Goal: Information Seeking & Learning: Learn about a topic

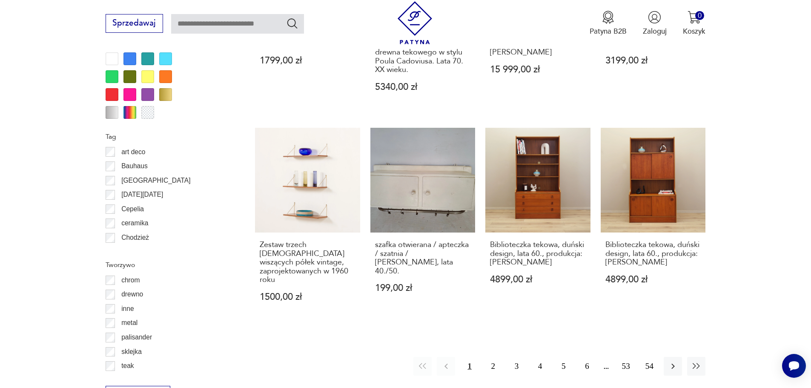
scroll to position [1050, 0]
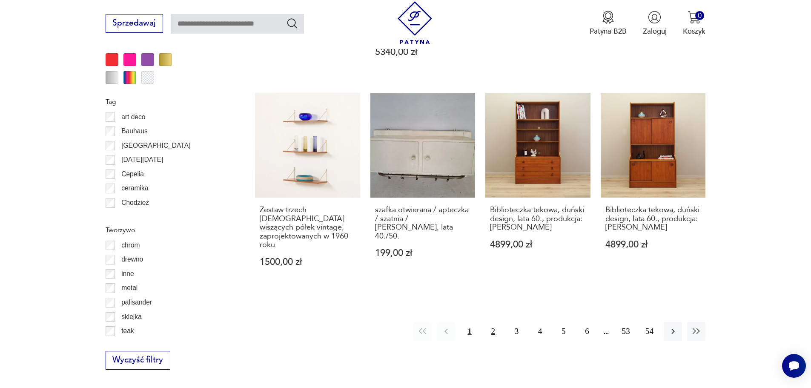
click at [489, 322] on button "2" at bounding box center [493, 331] width 18 height 18
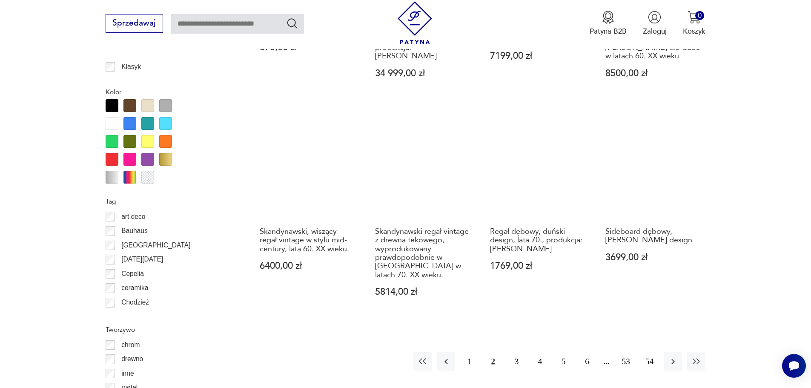
scroll to position [965, 0]
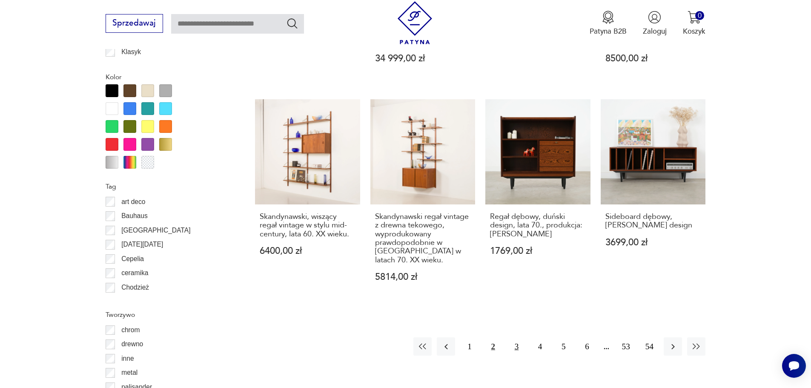
drag, startPoint x: 512, startPoint y: 336, endPoint x: 523, endPoint y: 341, distance: 12.6
click at [514, 337] on button "3" at bounding box center [517, 346] width 18 height 18
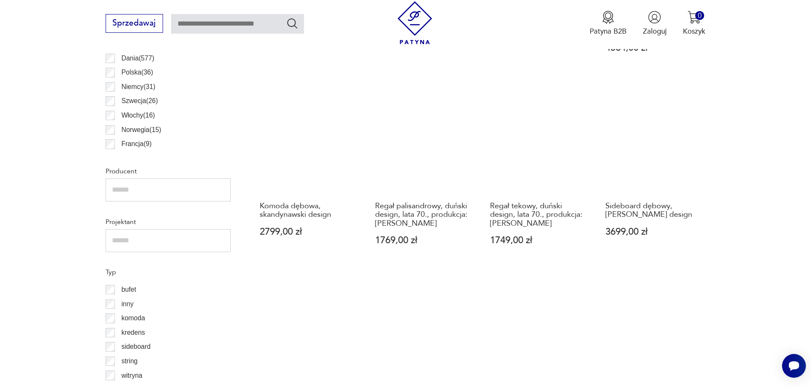
scroll to position [709, 0]
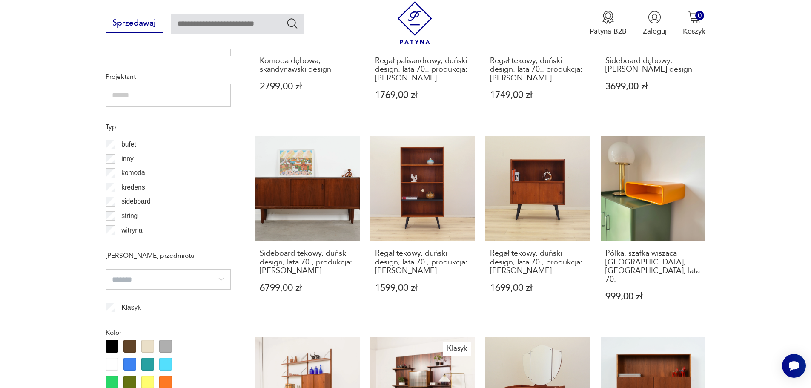
click at [751, 136] on section "Filtruj produkty Cena MIN MAX OK Promocja Datowanie OK Kraj pochodzenia Dania (…" at bounding box center [405, 230] width 811 height 1057
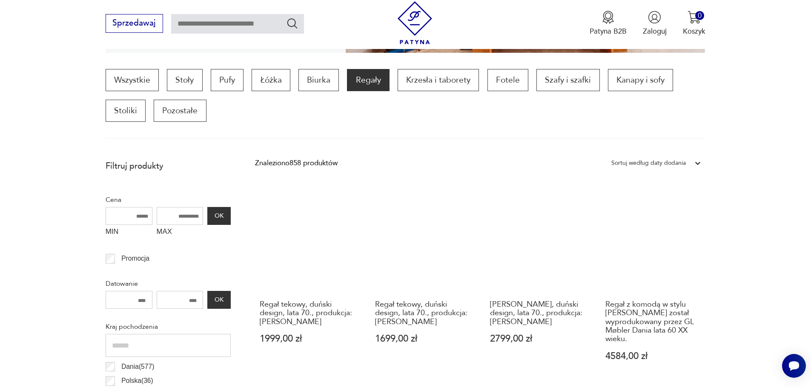
scroll to position [255, 0]
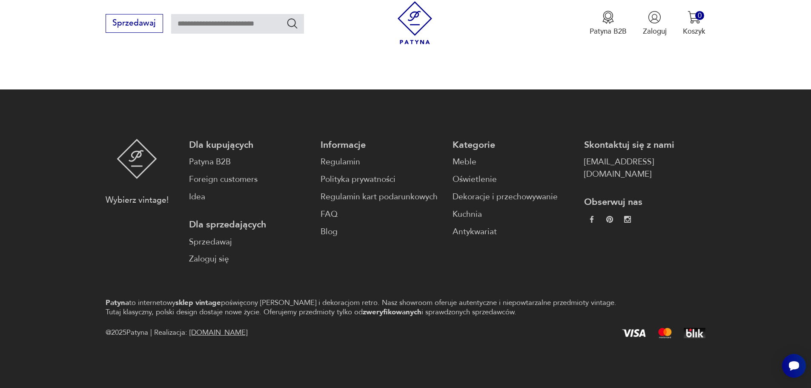
drag, startPoint x: 49, startPoint y: 164, endPoint x: 58, endPoint y: 377, distance: 213.1
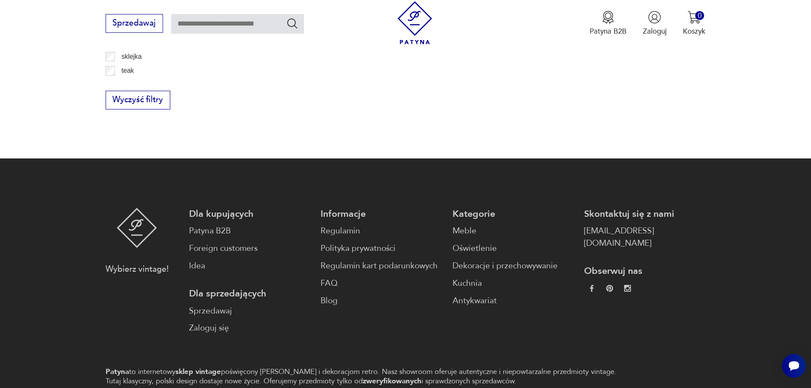
scroll to position [1081, 0]
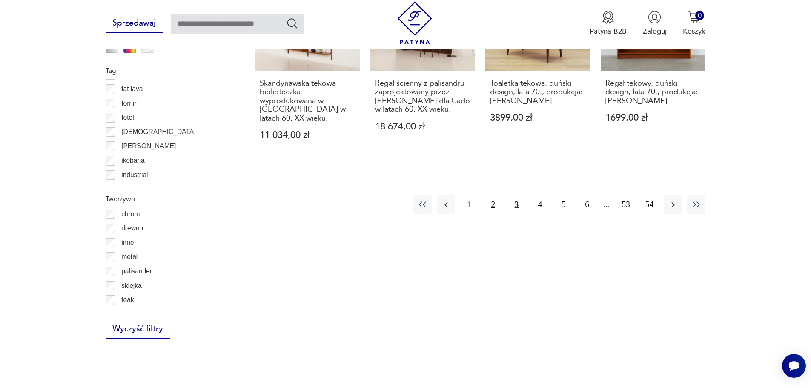
click at [496, 195] on button "2" at bounding box center [493, 204] width 18 height 18
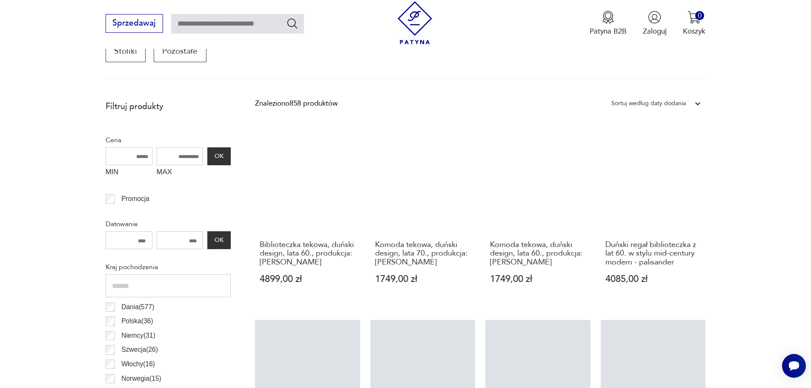
scroll to position [284, 0]
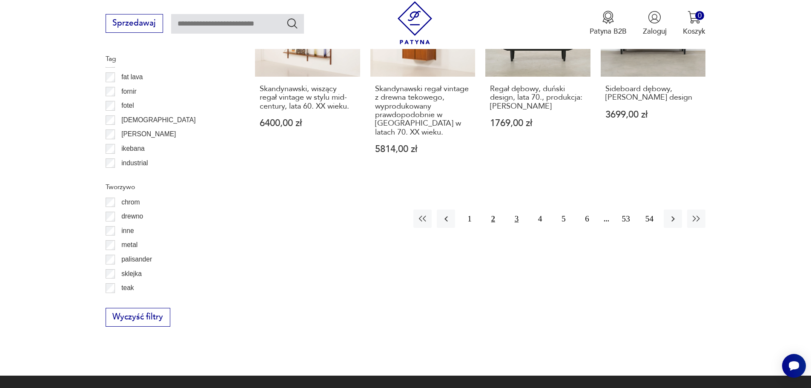
click at [513, 210] on button "3" at bounding box center [517, 218] width 18 height 18
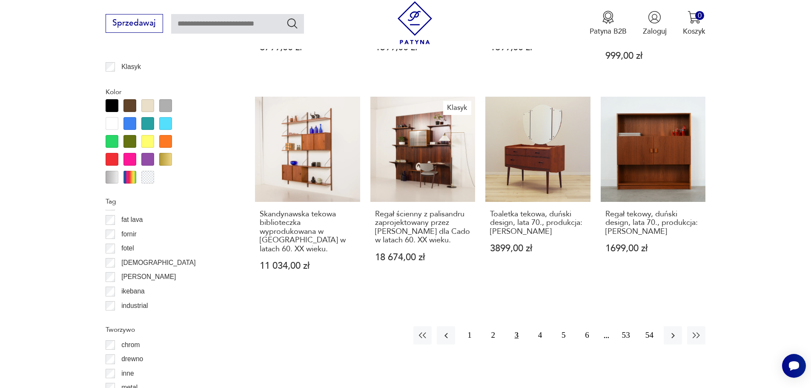
scroll to position [965, 0]
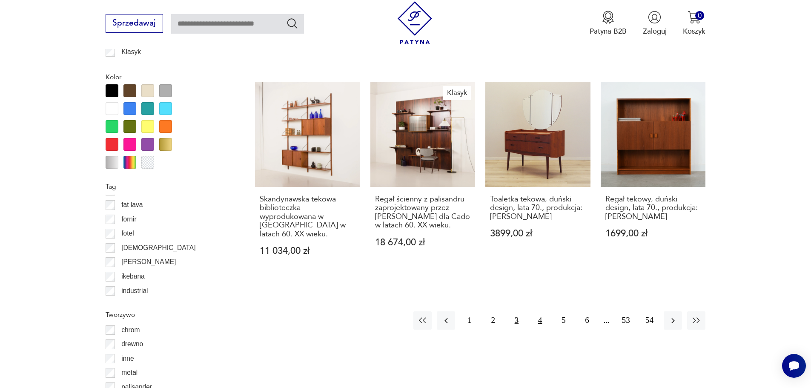
click at [542, 311] on button "4" at bounding box center [540, 320] width 18 height 18
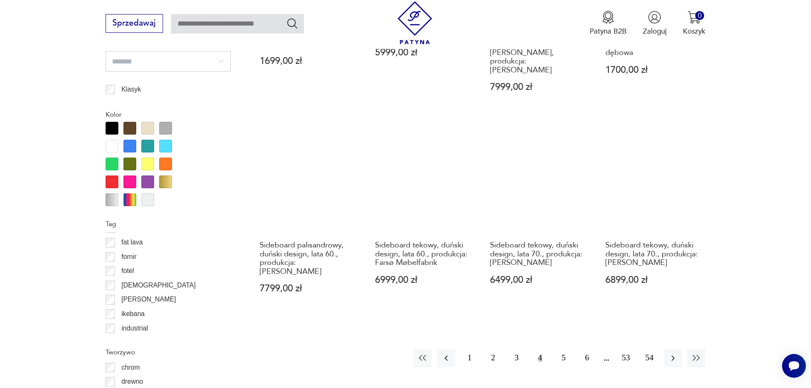
scroll to position [1050, 0]
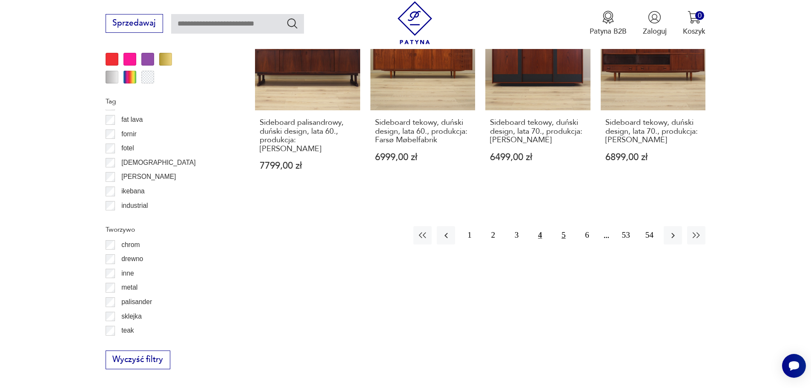
click at [562, 226] on button "5" at bounding box center [563, 235] width 18 height 18
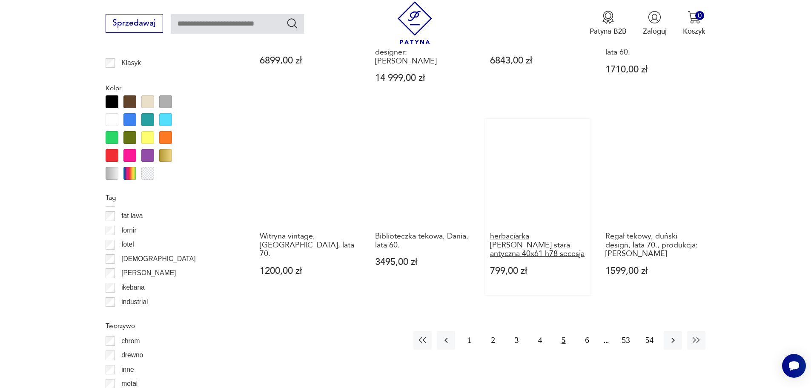
scroll to position [1007, 0]
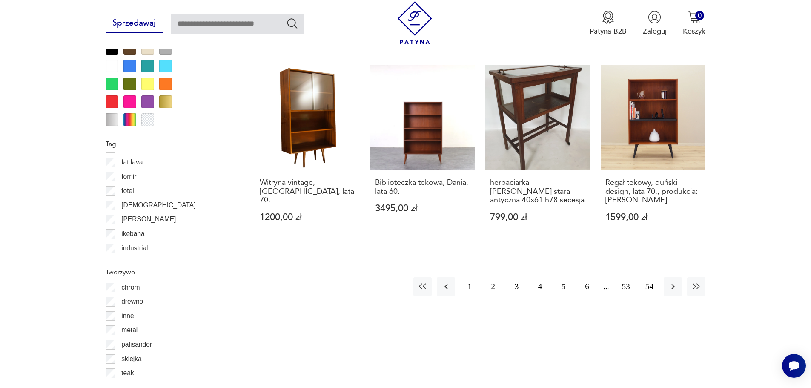
click at [585, 277] on button "6" at bounding box center [587, 286] width 18 height 18
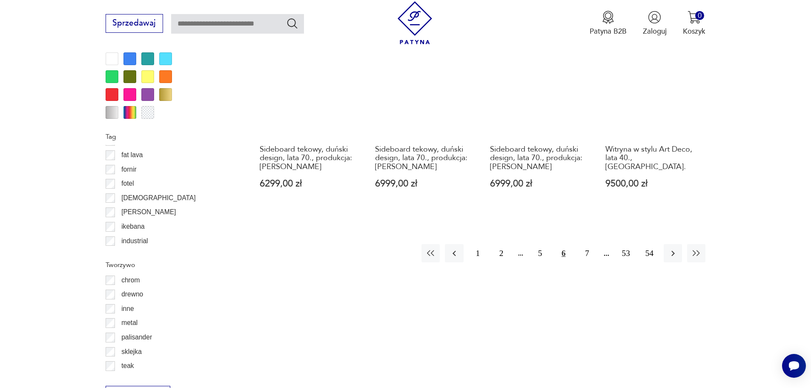
scroll to position [1093, 0]
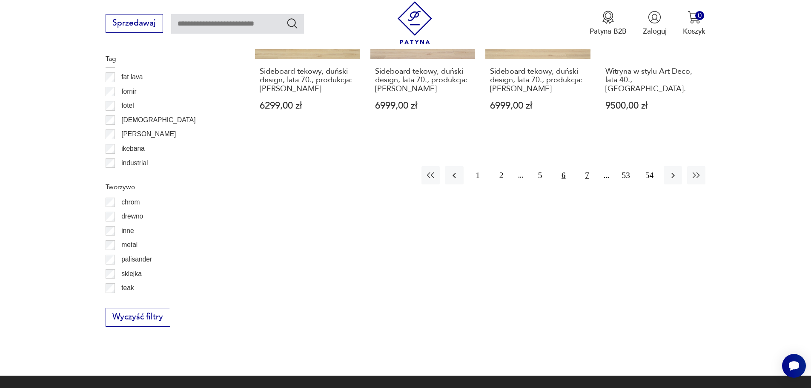
click at [591, 166] on button "7" at bounding box center [587, 175] width 18 height 18
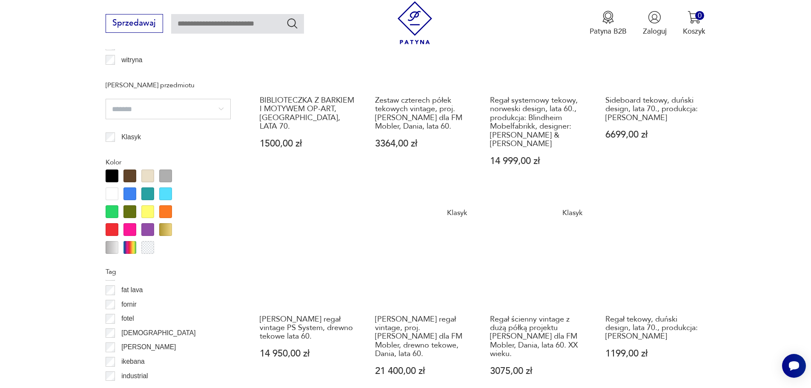
scroll to position [1093, 0]
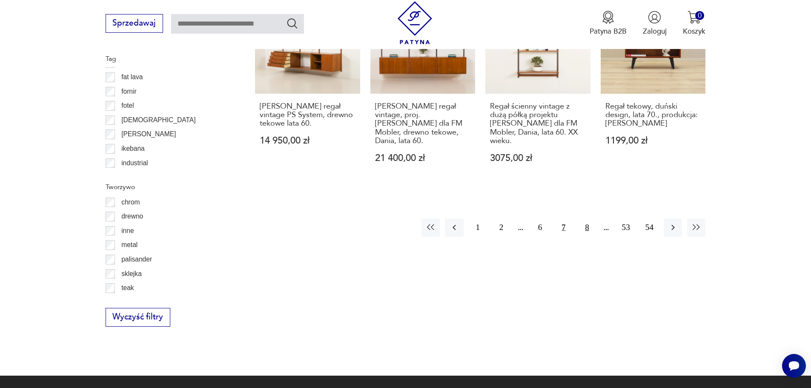
click at [579, 218] on button "8" at bounding box center [587, 227] width 18 height 18
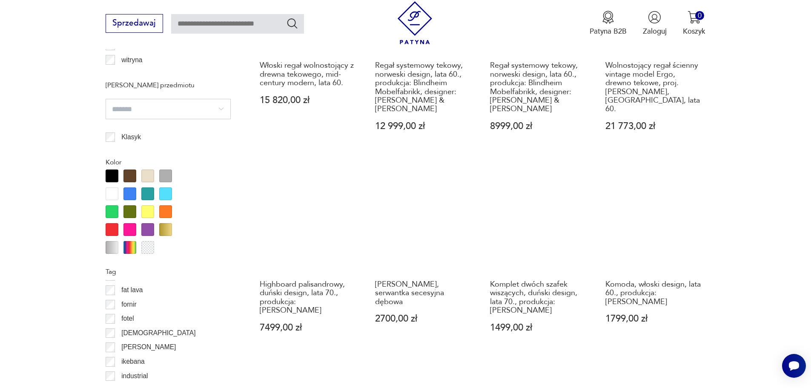
scroll to position [1135, 0]
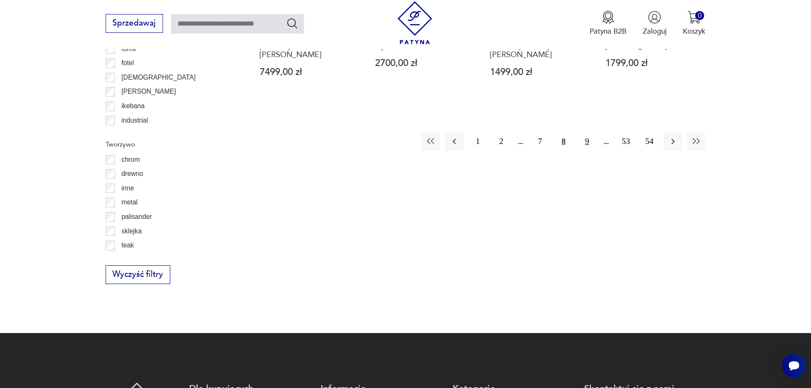
click at [588, 134] on button "9" at bounding box center [587, 141] width 18 height 18
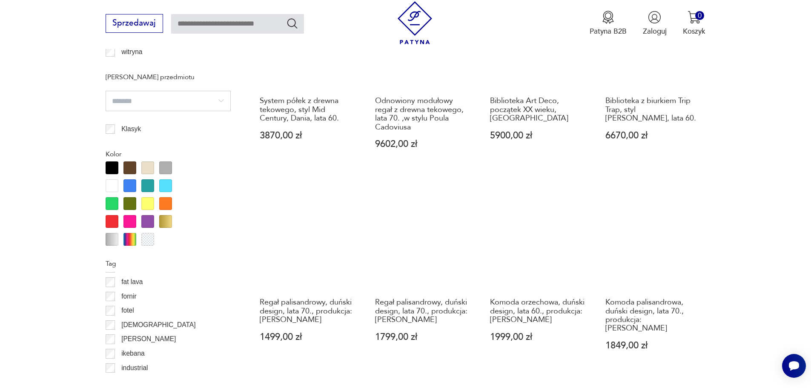
scroll to position [1093, 0]
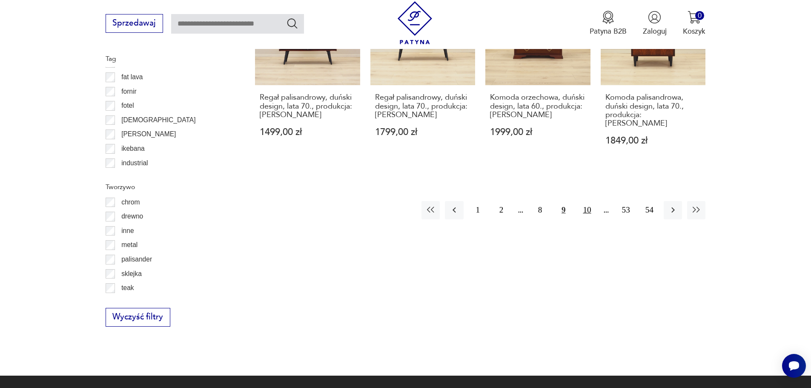
click at [580, 201] on button "10" at bounding box center [587, 210] width 18 height 18
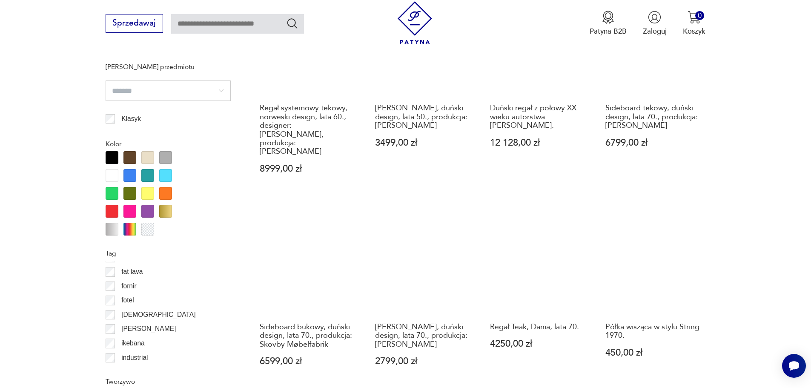
scroll to position [1050, 0]
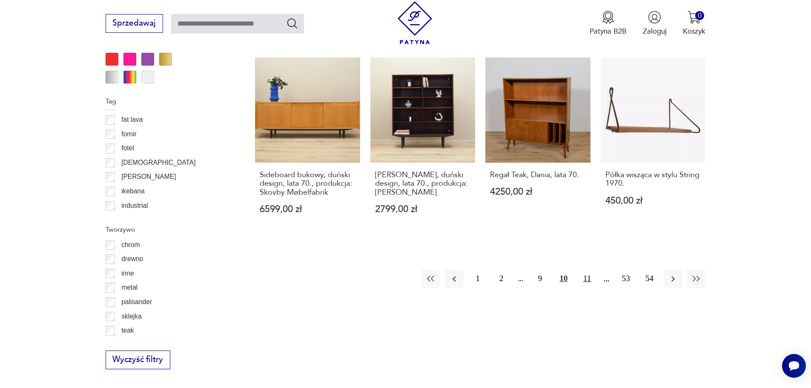
click at [592, 270] on button "11" at bounding box center [587, 279] width 18 height 18
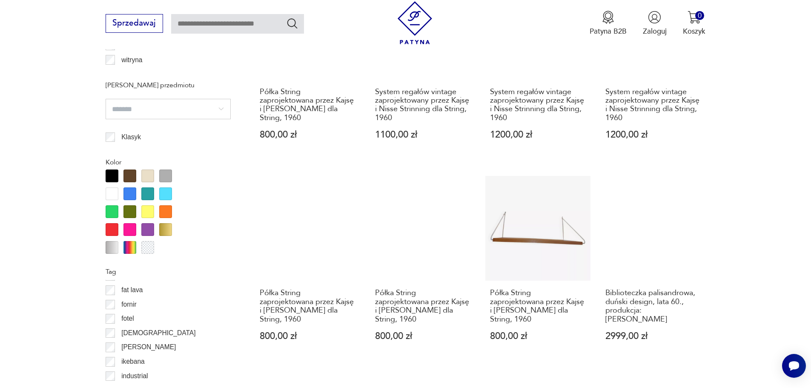
scroll to position [1093, 0]
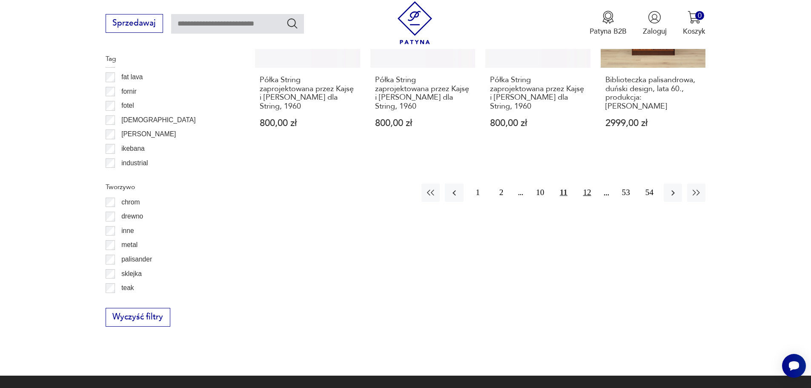
click at [589, 184] on button "12" at bounding box center [587, 193] width 18 height 18
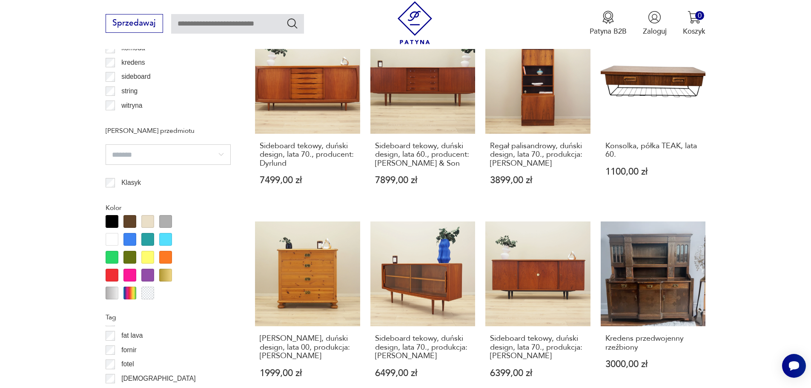
scroll to position [922, 0]
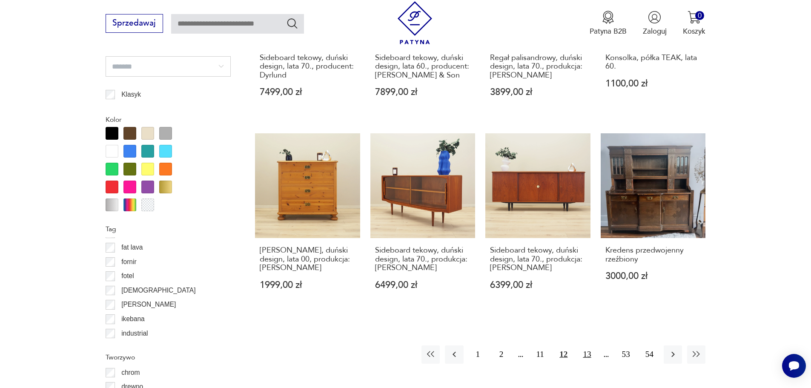
click at [590, 345] on button "13" at bounding box center [587, 354] width 18 height 18
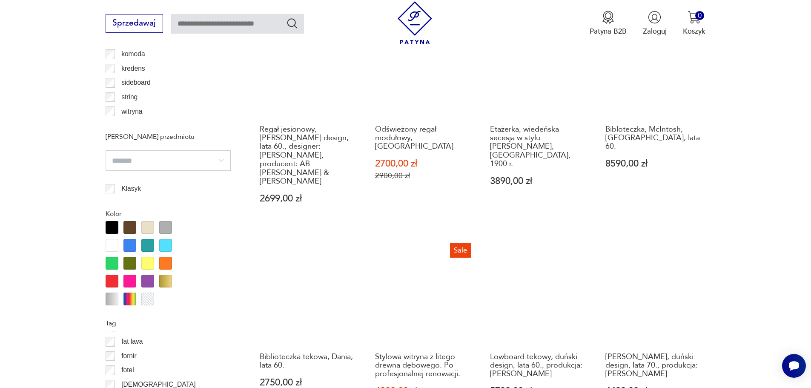
scroll to position [922, 0]
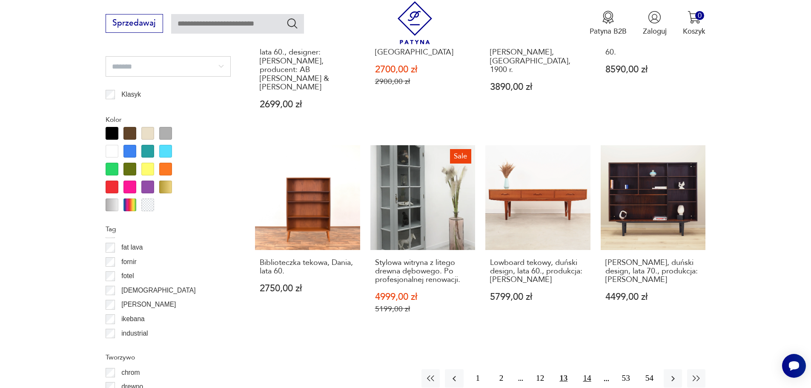
click at [589, 369] on button "14" at bounding box center [587, 378] width 18 height 18
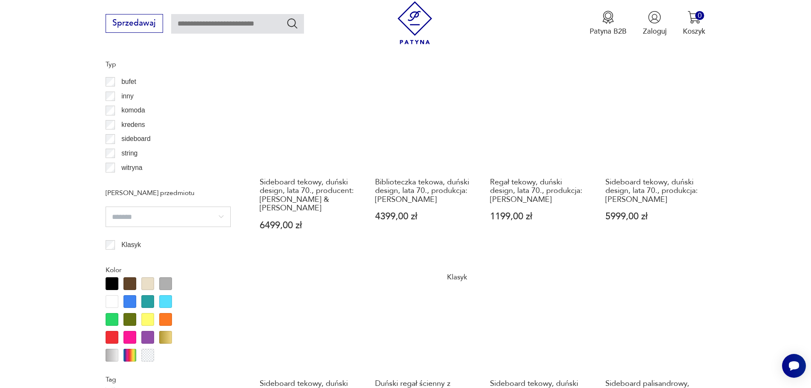
scroll to position [965, 0]
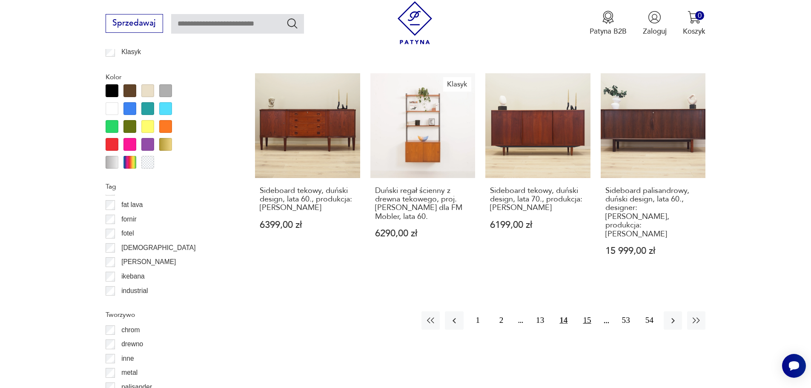
click at [583, 311] on button "15" at bounding box center [587, 320] width 18 height 18
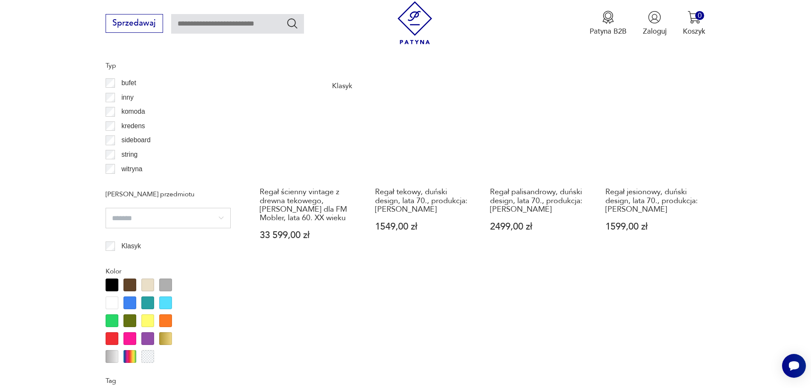
scroll to position [922, 0]
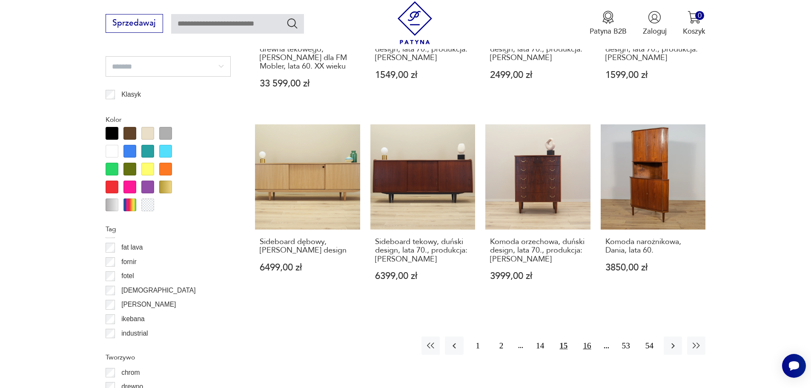
click at [590, 336] on button "16" at bounding box center [587, 345] width 18 height 18
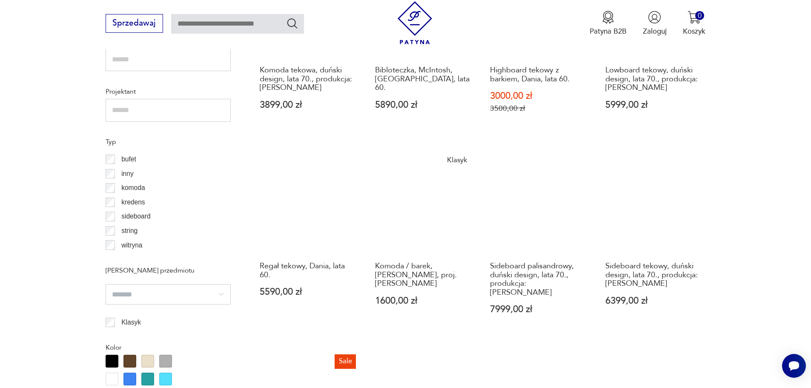
scroll to position [709, 0]
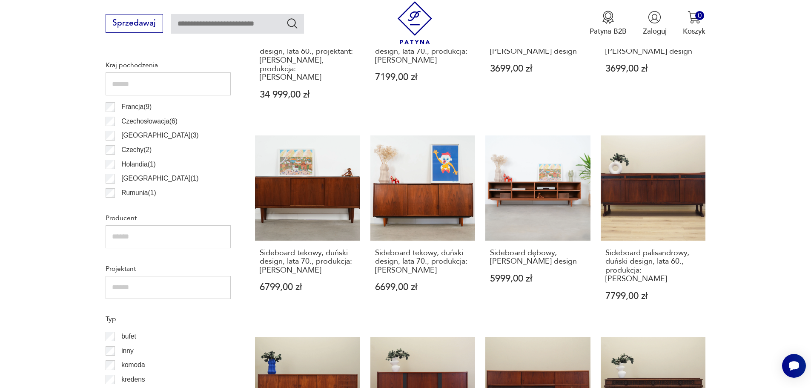
scroll to position [582, 0]
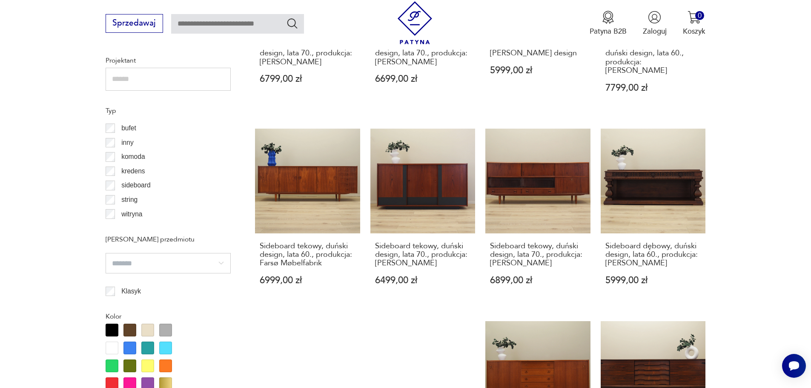
scroll to position [752, 0]
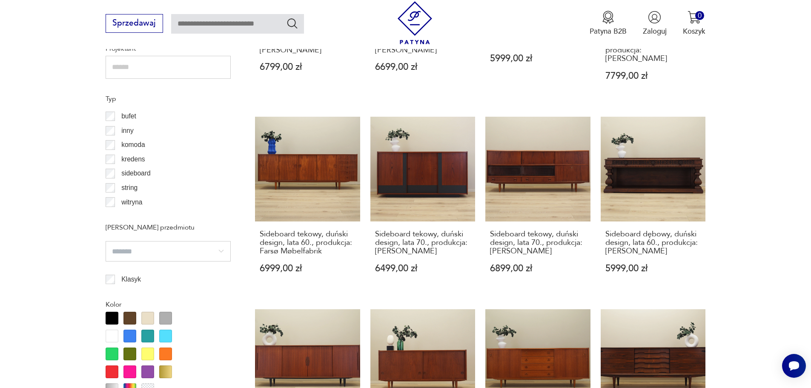
scroll to position [752, 0]
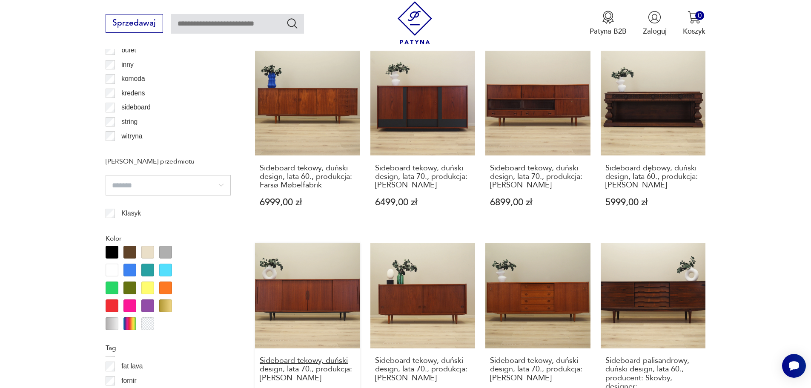
scroll to position [678, 0]
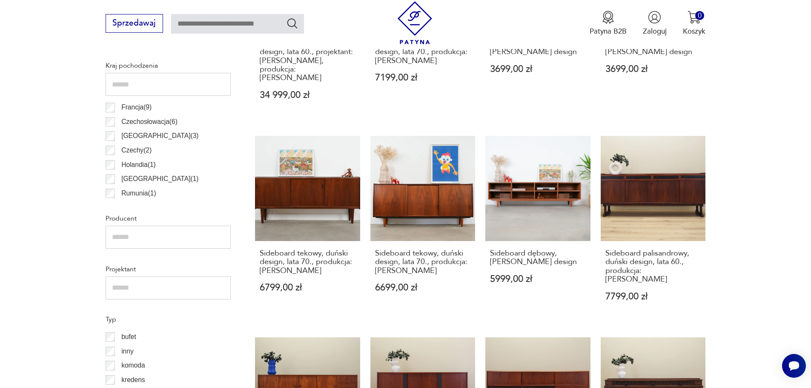
scroll to position [667, 0]
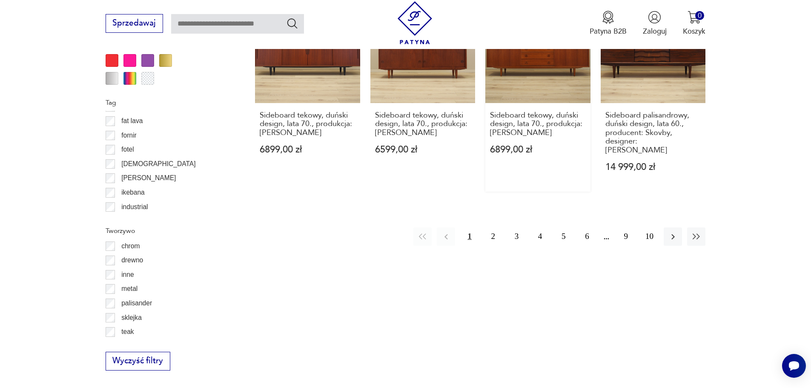
scroll to position [1050, 0]
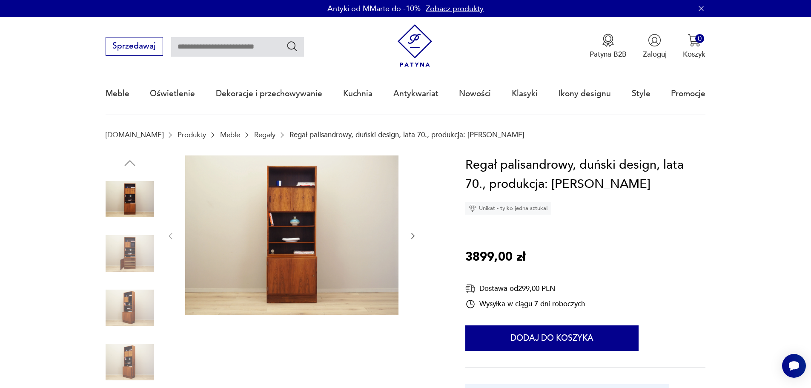
click at [143, 256] on img at bounding box center [130, 253] width 49 height 49
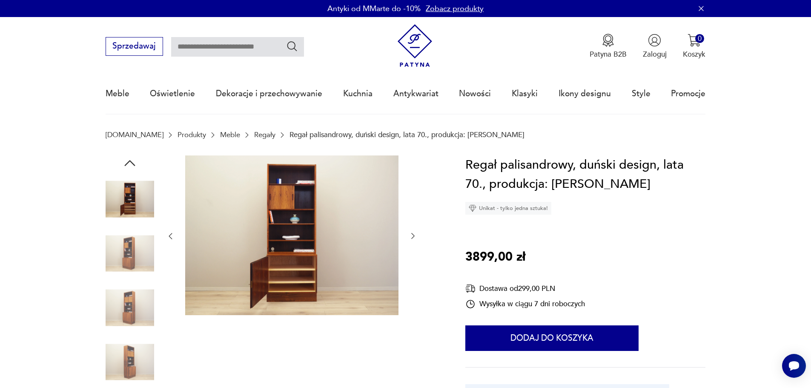
click at [130, 273] on img at bounding box center [130, 253] width 49 height 49
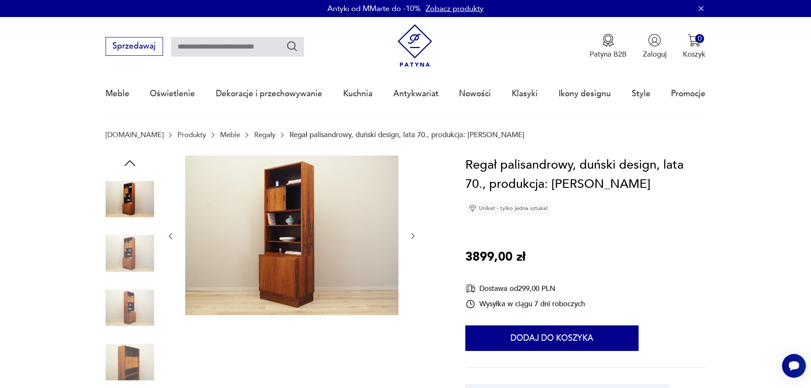
click at [131, 283] on div at bounding box center [130, 281] width 49 height 213
click at [136, 310] on img at bounding box center [130, 308] width 49 height 49
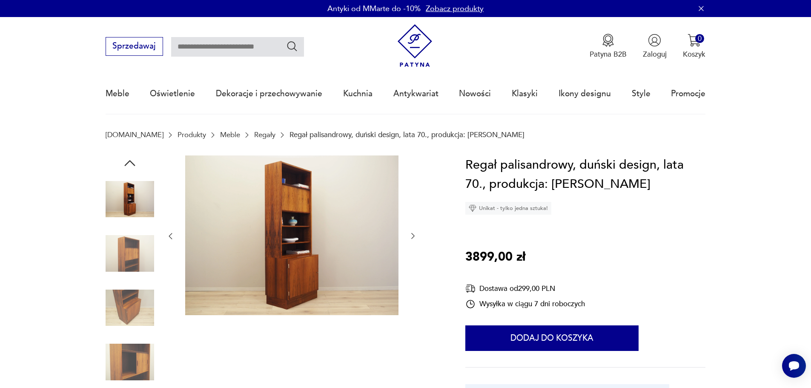
click at [144, 346] on img at bounding box center [130, 362] width 49 height 49
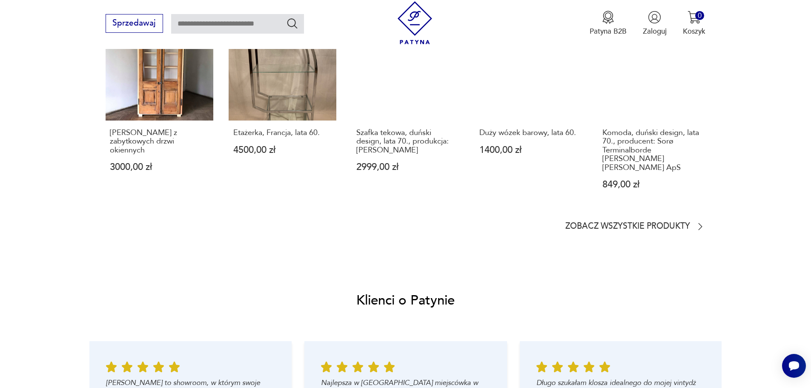
scroll to position [894, 0]
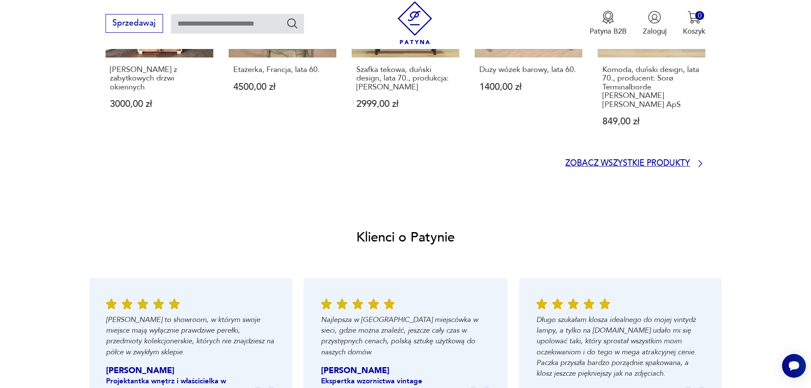
click at [703, 158] on icon at bounding box center [700, 163] width 10 height 10
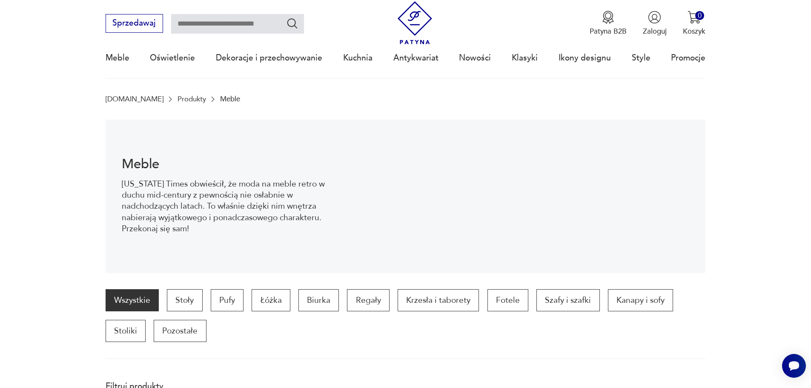
scroll to position [28, 0]
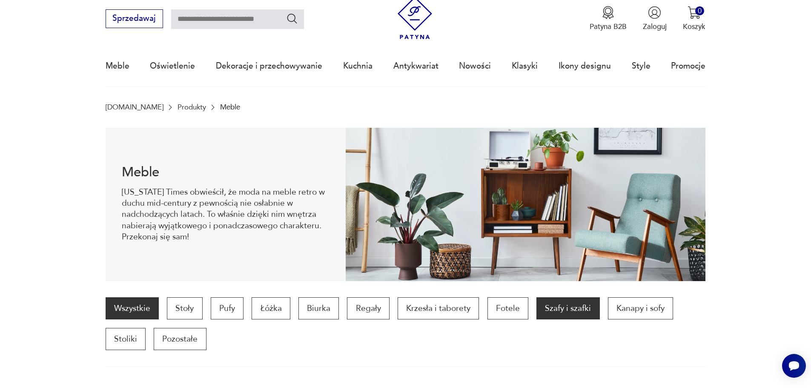
click at [571, 315] on p "Szafy i szafki" at bounding box center [567, 308] width 63 height 22
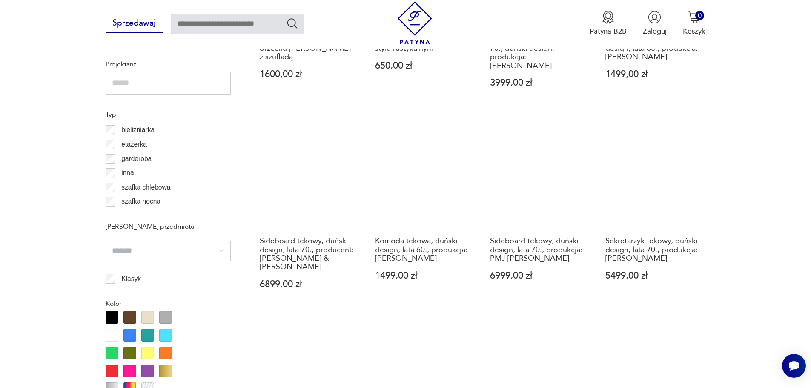
scroll to position [709, 0]
